Goal: Task Accomplishment & Management: Manage account settings

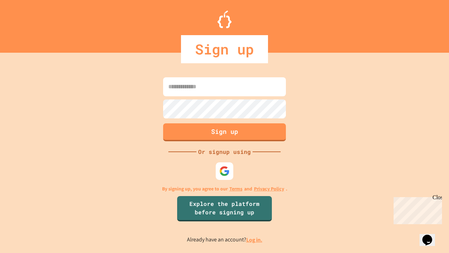
click at [255, 239] on link "Log in." at bounding box center [254, 239] width 16 height 7
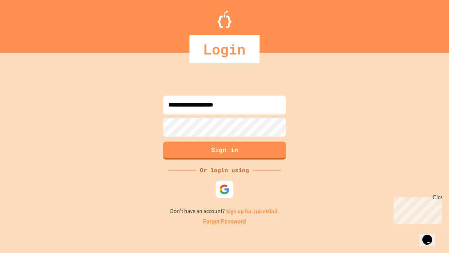
type input "**********"
